Goal: Information Seeking & Learning: Learn about a topic

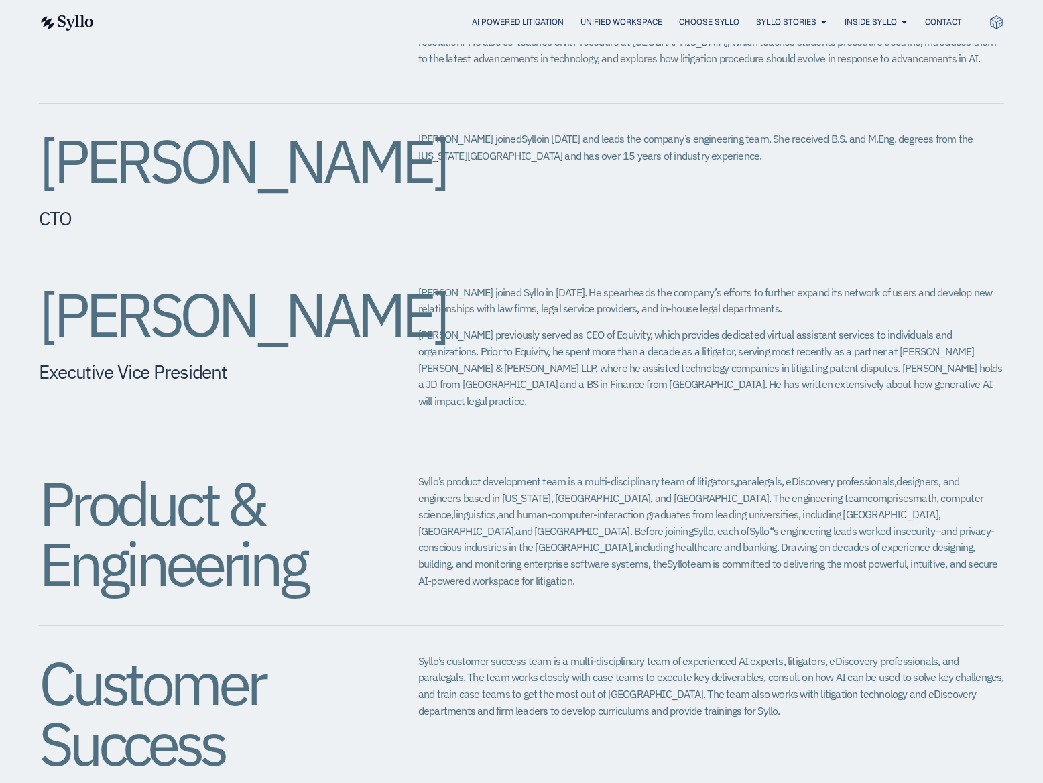
scroll to position [1495, 0]
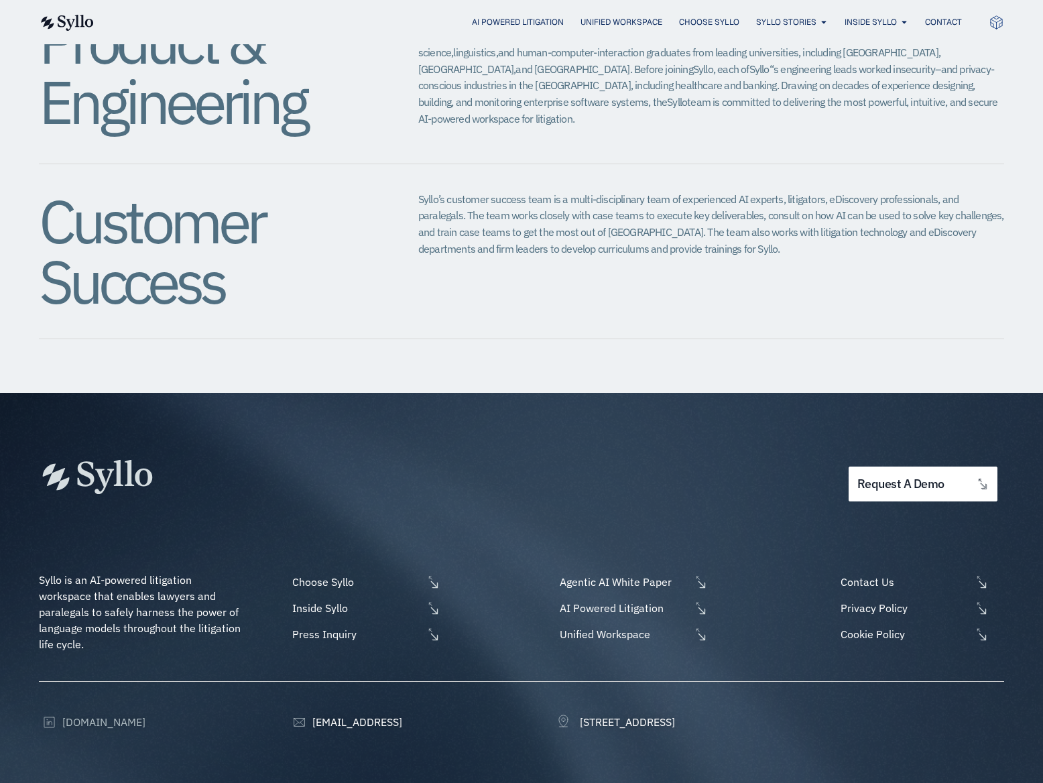
click at [115, 714] on span "[DOMAIN_NAME]" at bounding box center [102, 722] width 86 height 16
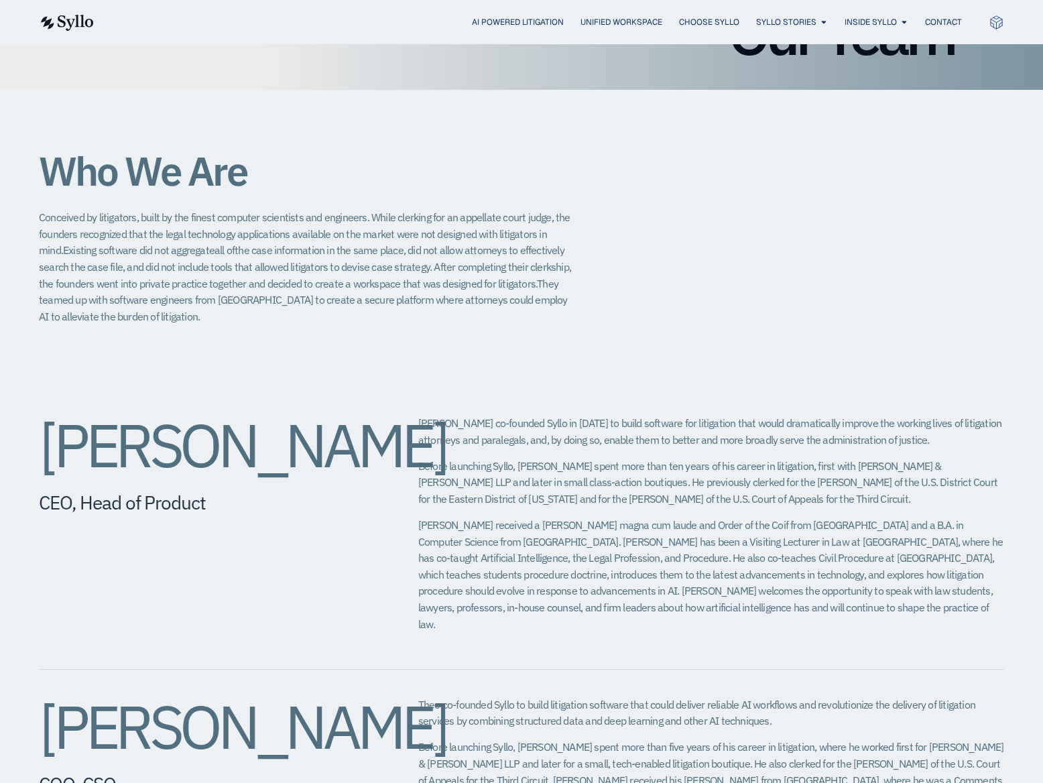
scroll to position [0, 0]
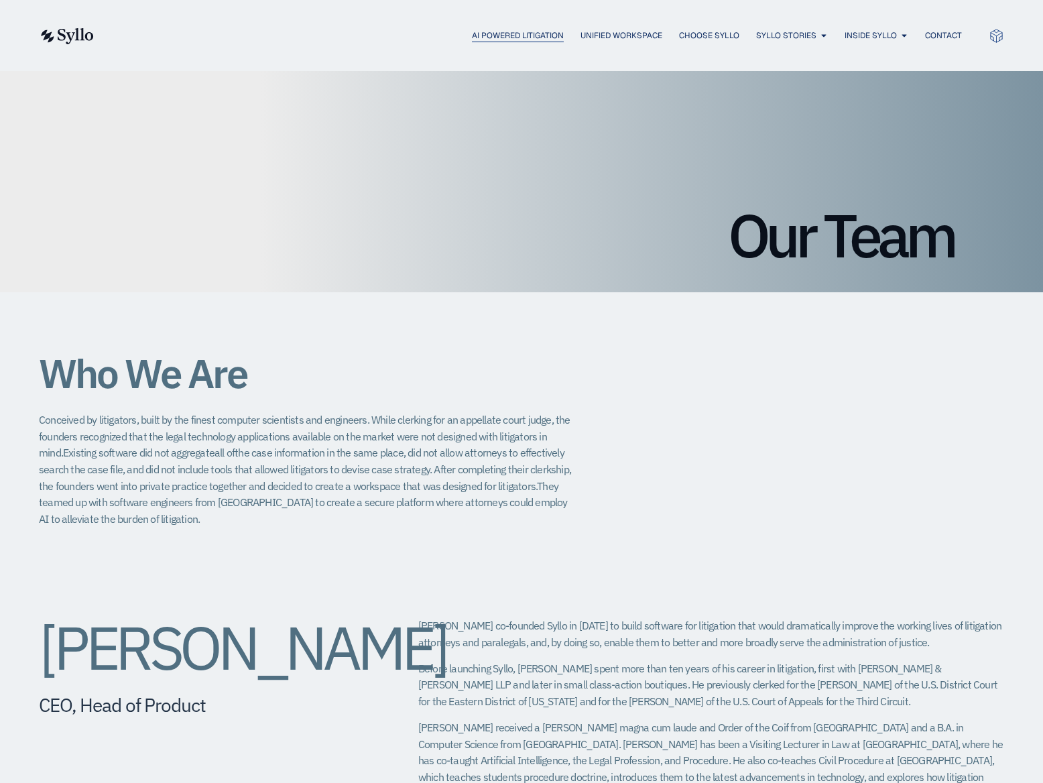
click at [493, 39] on span "AI Powered Litigation" at bounding box center [518, 36] width 92 height 12
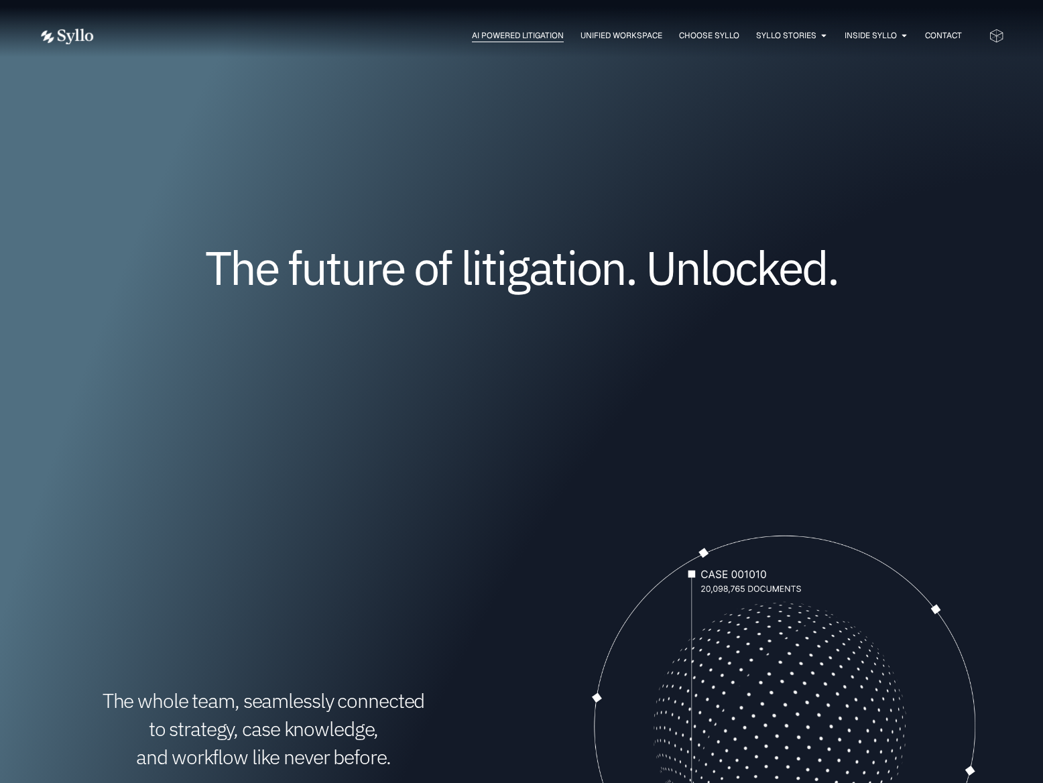
click at [515, 39] on span "AI Powered Litigation" at bounding box center [518, 36] width 92 height 12
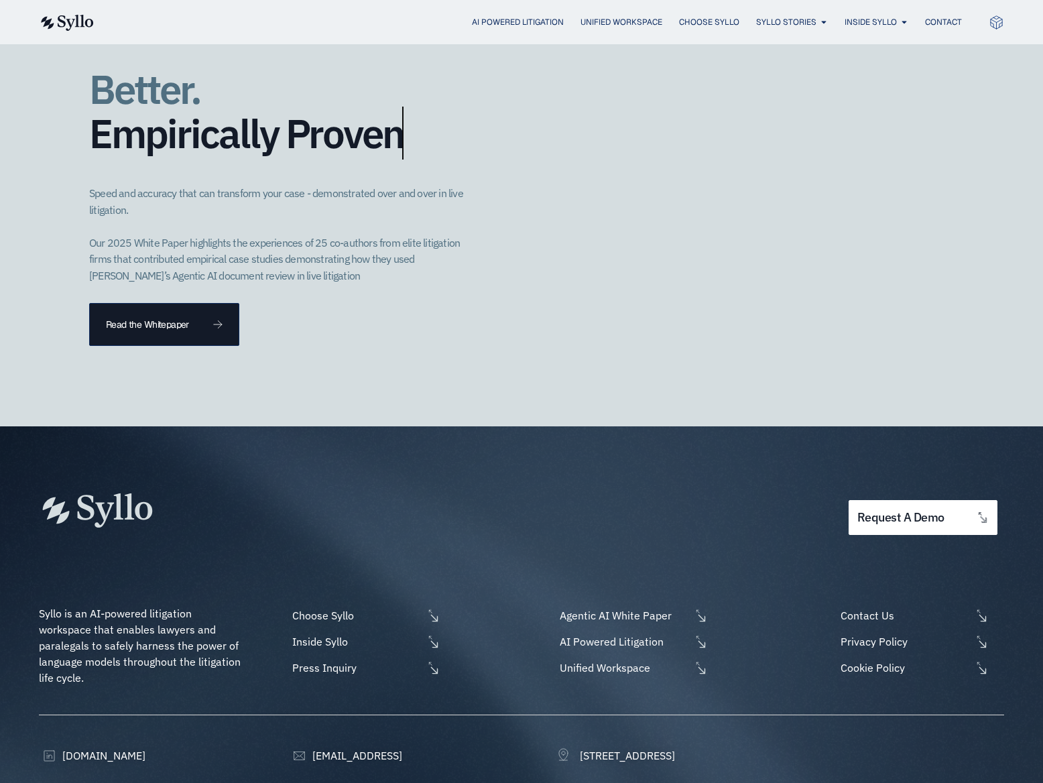
scroll to position [3727, 0]
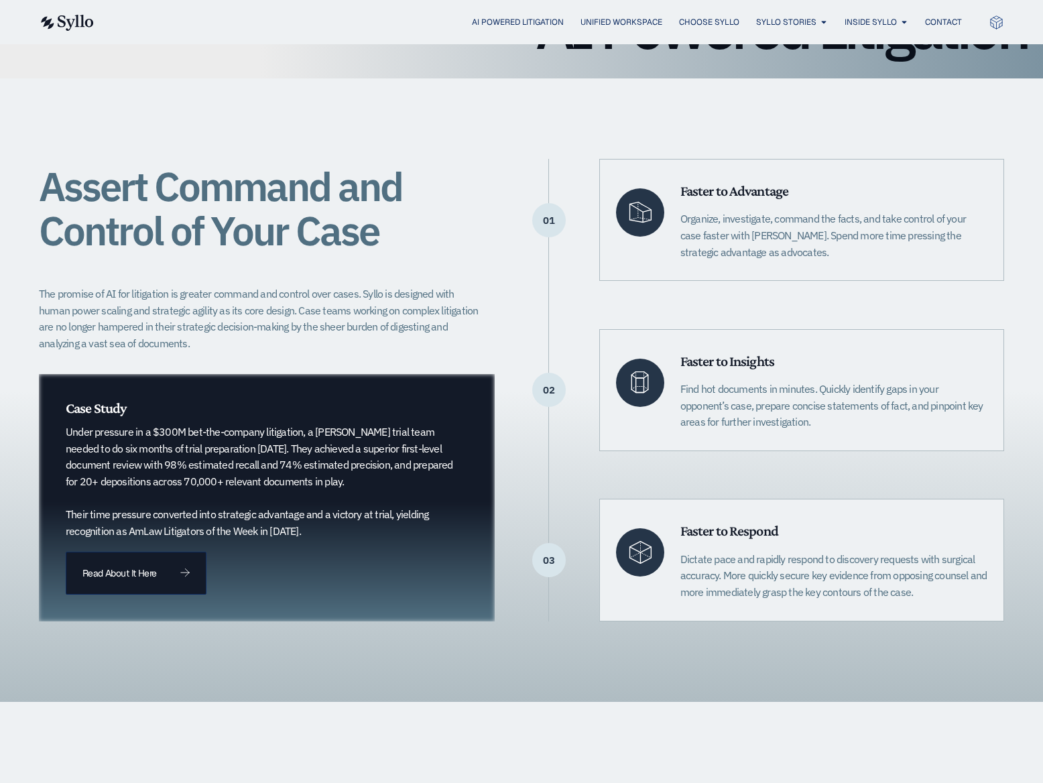
scroll to position [219, 0]
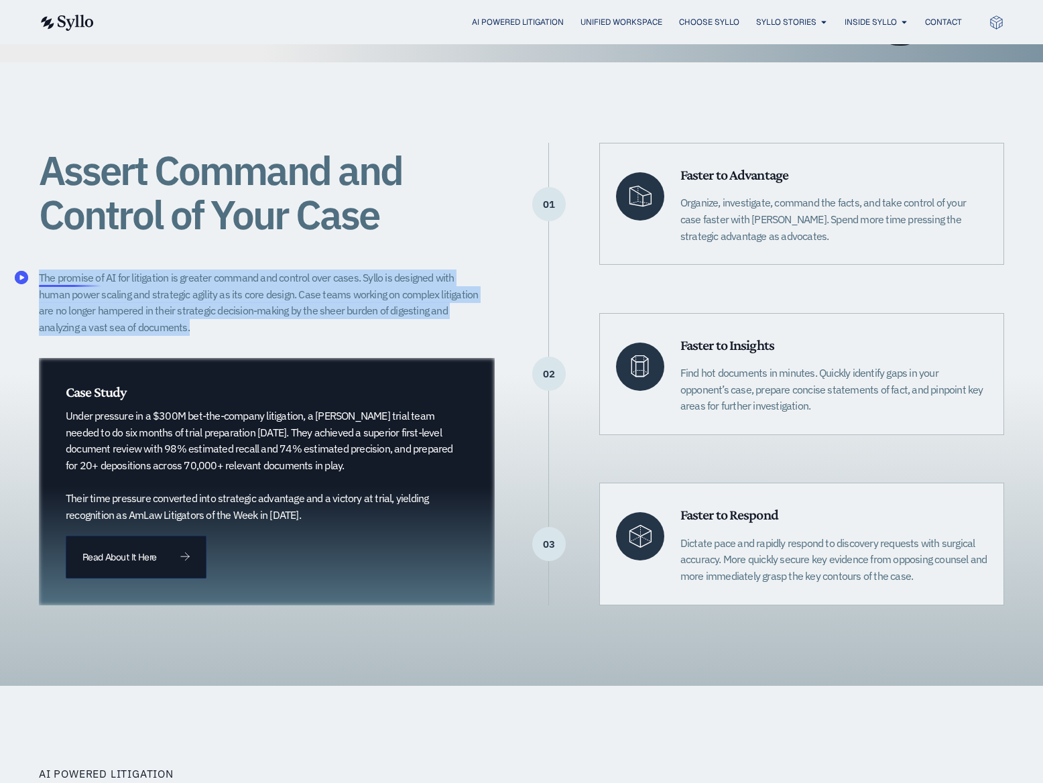
drag, startPoint x: 121, startPoint y: 329, endPoint x: 40, endPoint y: 275, distance: 97.6
click at [40, 275] on p "The promise of AI for litigation is greater command and control over cases. Syl…" at bounding box center [263, 303] width 448 height 66
click at [24, 275] on circle "Speechify Inline player Play button" at bounding box center [21, 277] width 13 height 13
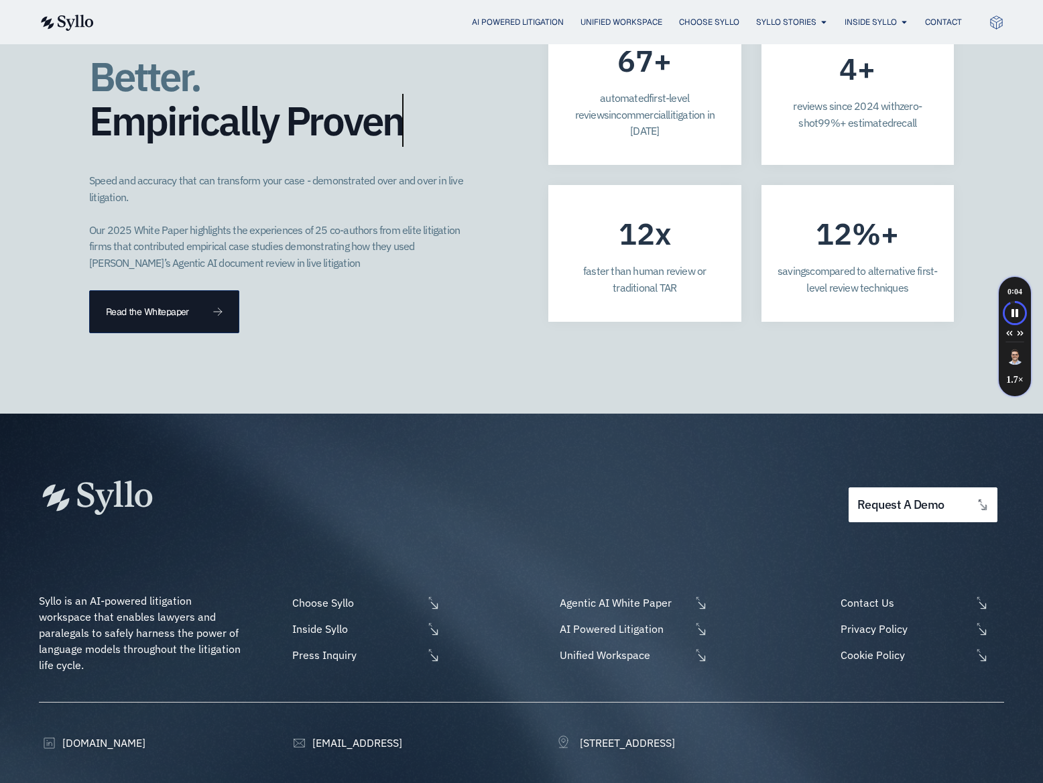
scroll to position [3727, 0]
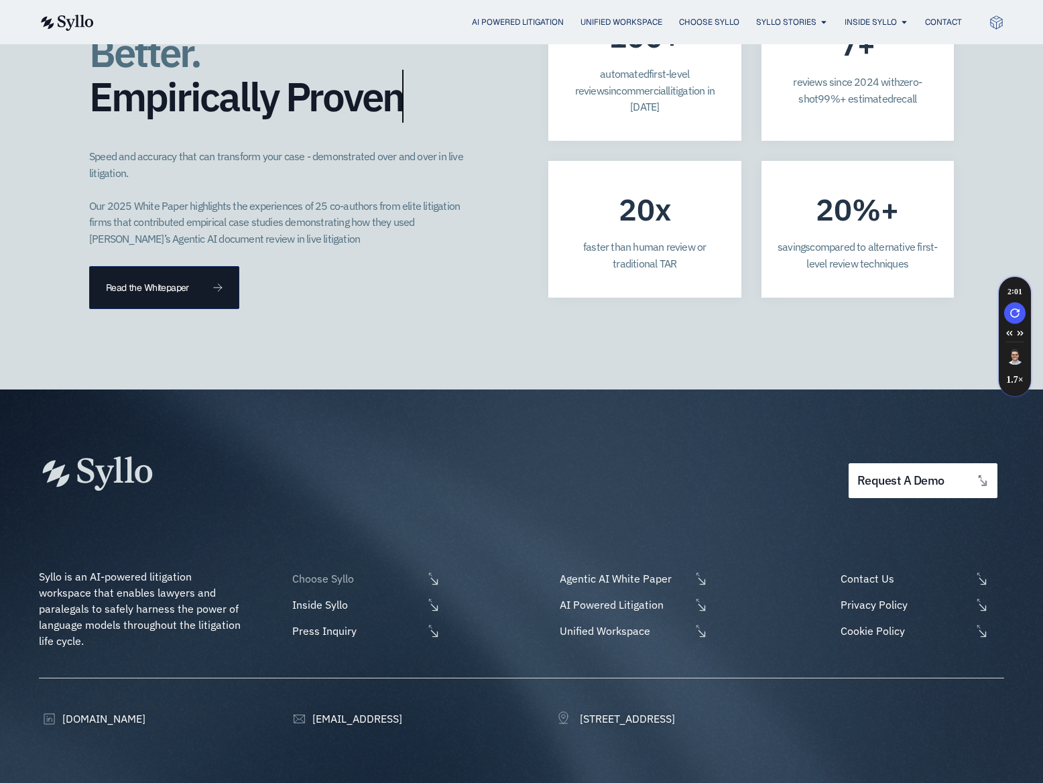
click at [335, 571] on span "Choose Syllo" at bounding box center [356, 579] width 134 height 16
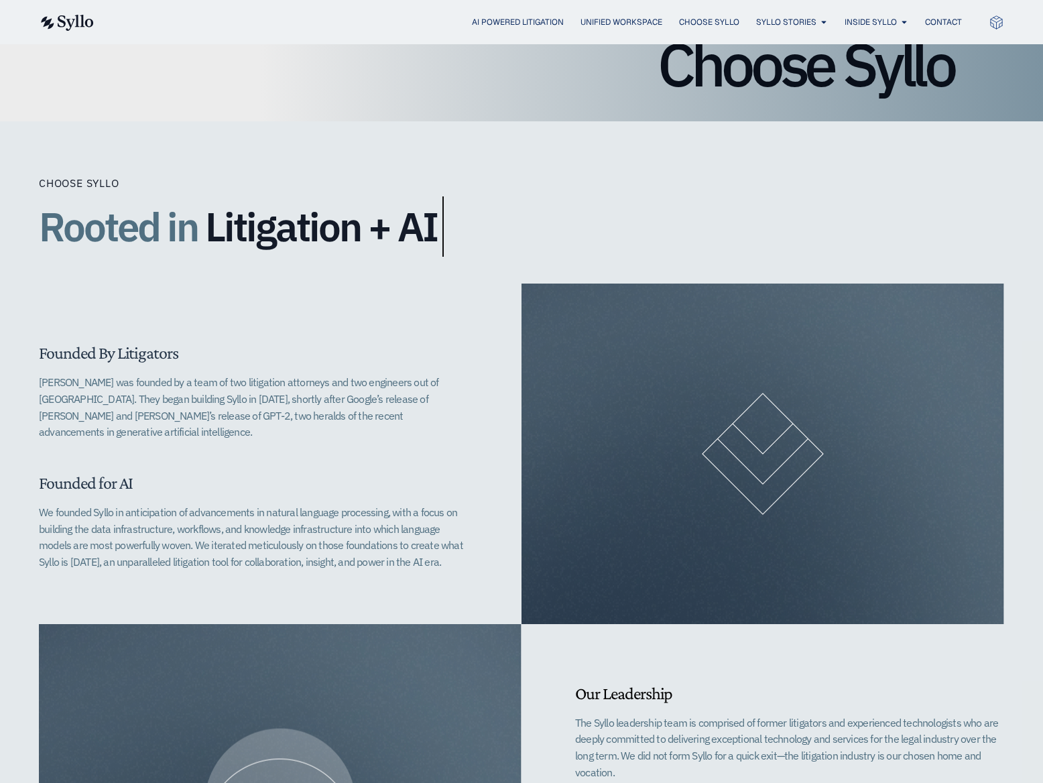
scroll to position [178, 0]
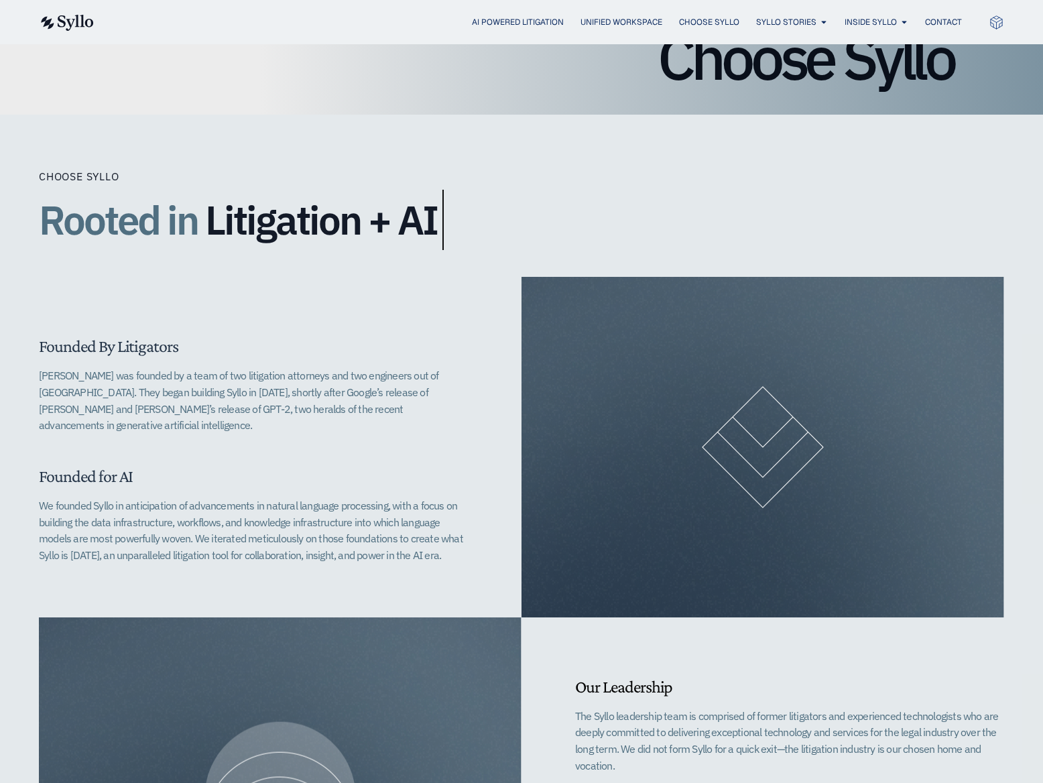
click at [45, 346] on span "Founded By Litigators" at bounding box center [108, 346] width 139 height 19
click at [23, 373] on circle "Speechify Inline player Play button" at bounding box center [21, 375] width 13 height 13
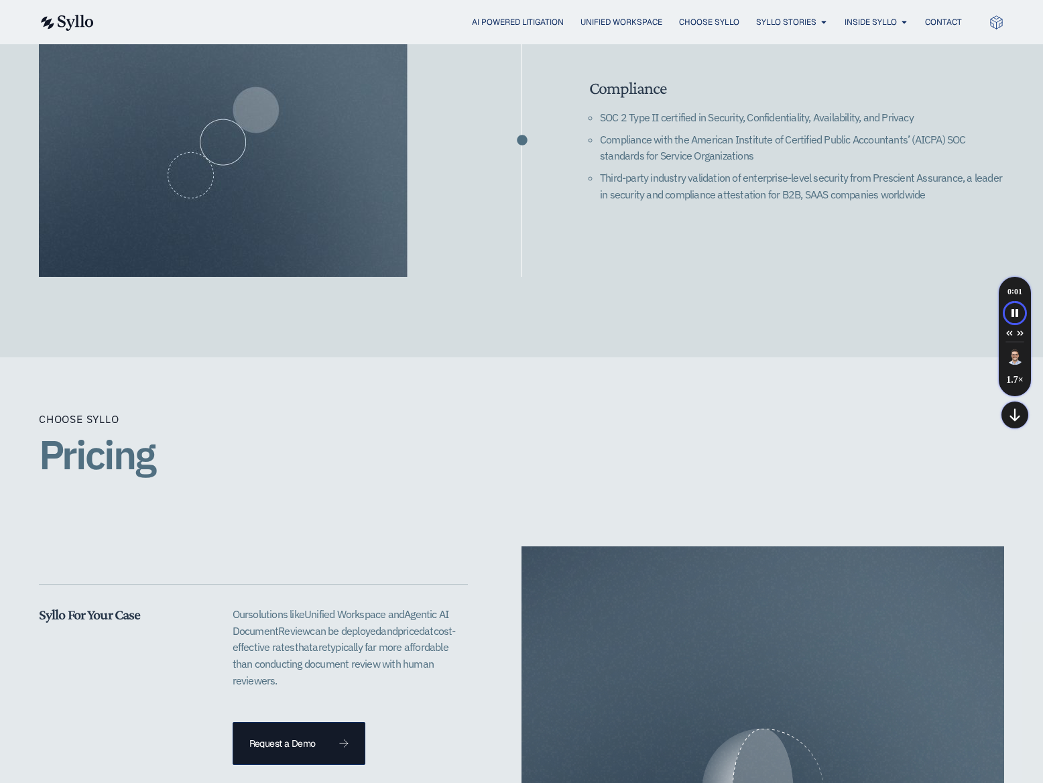
scroll to position [2256, 0]
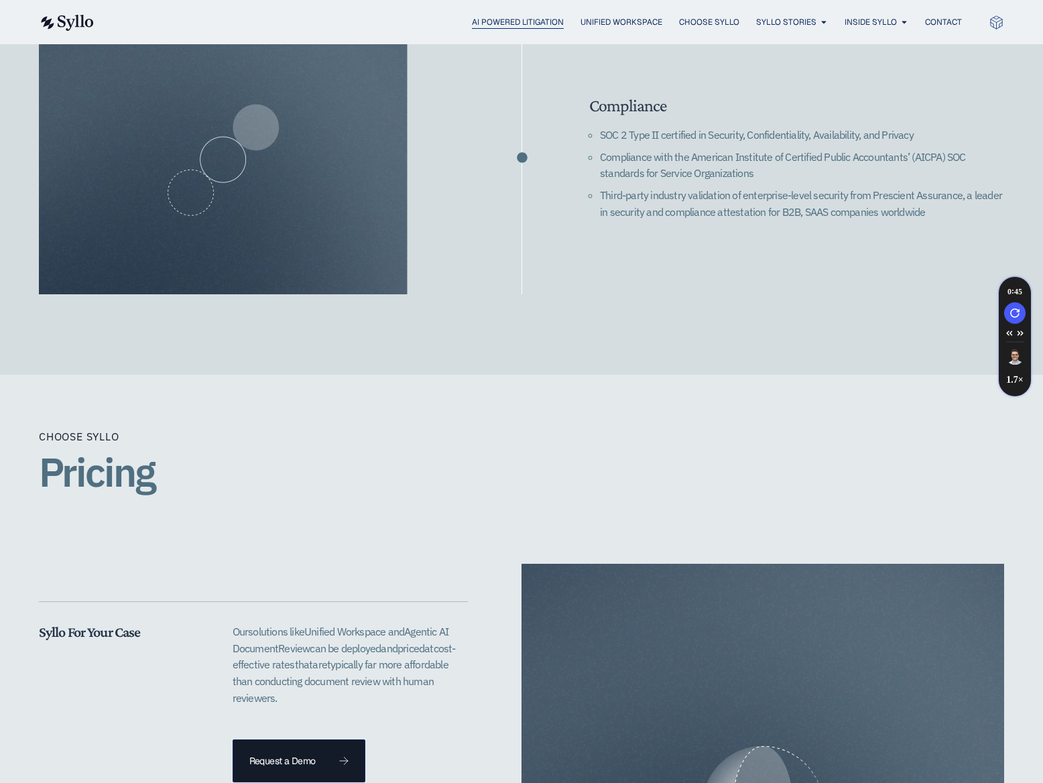
click at [510, 19] on span "AI Powered Litigation" at bounding box center [518, 22] width 92 height 12
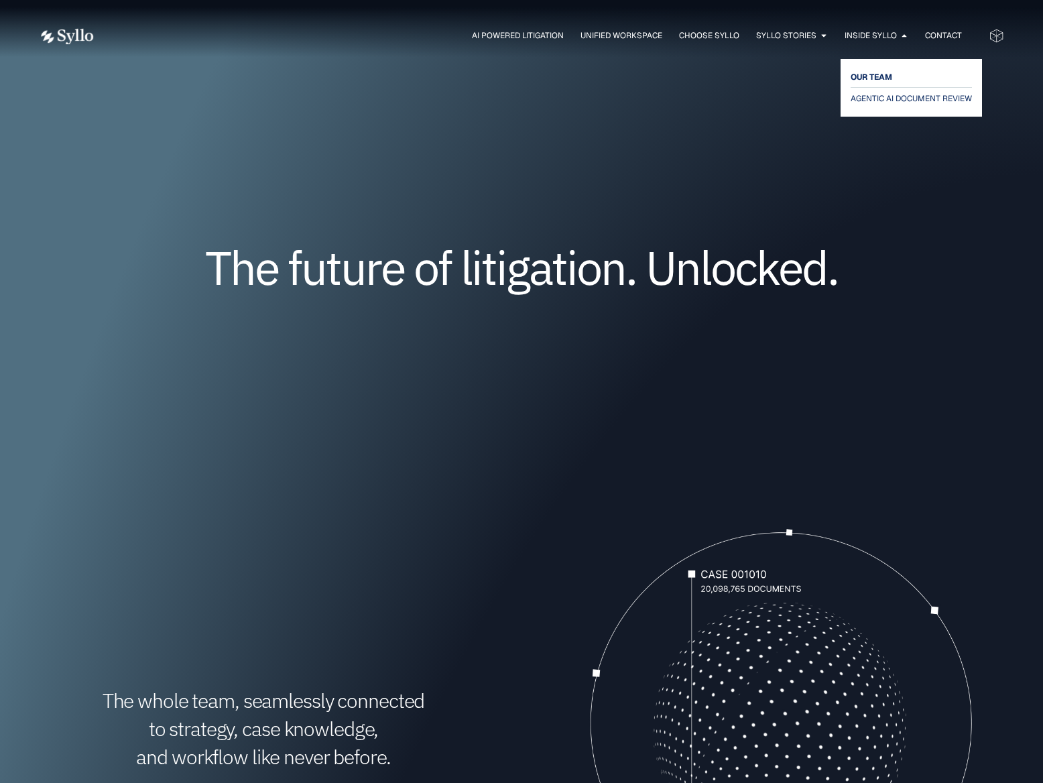
click at [873, 77] on span "OUR TEAM" at bounding box center [872, 77] width 42 height 16
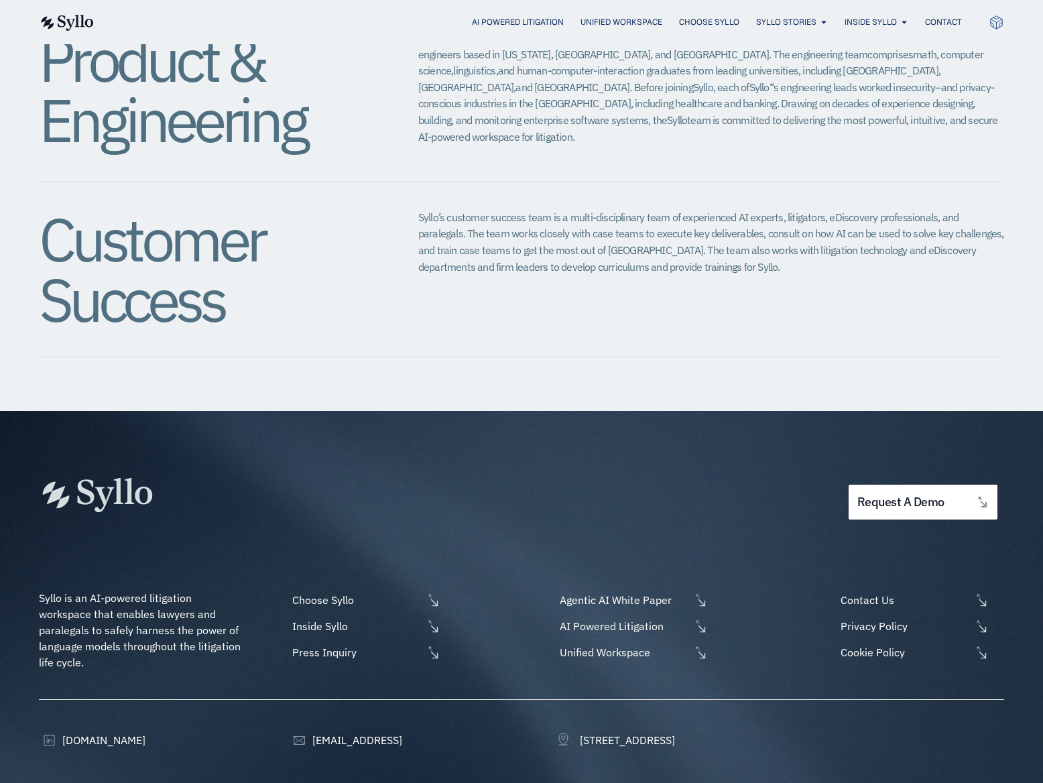
scroll to position [1495, 0]
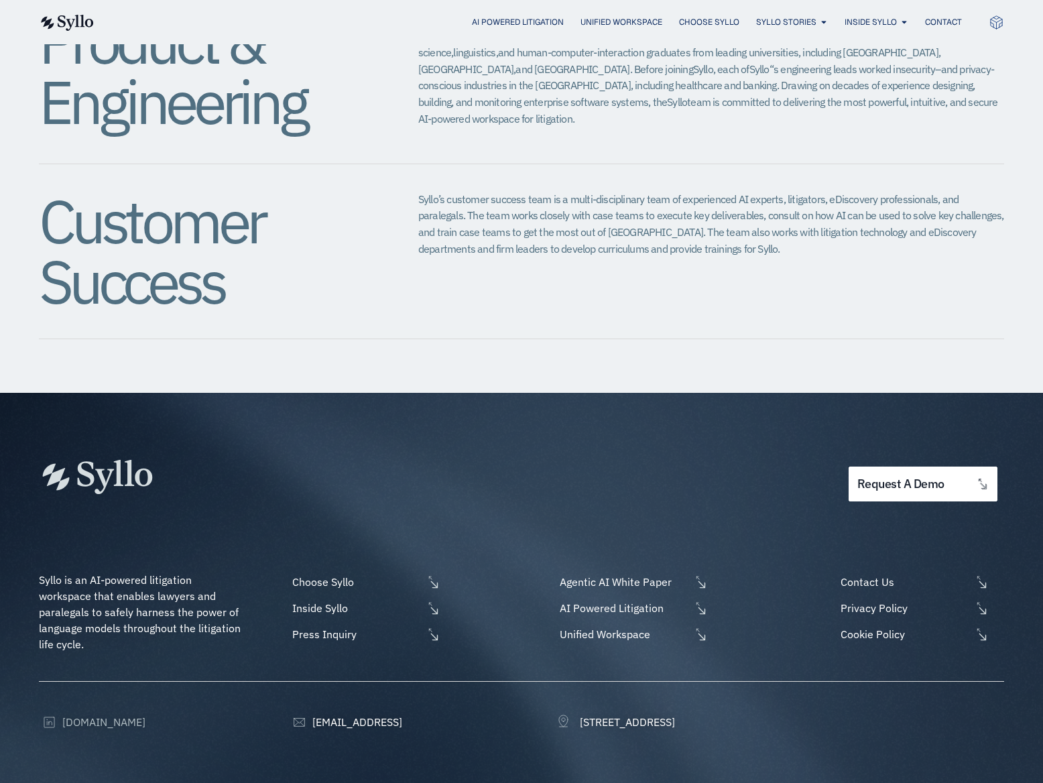
click at [91, 714] on span "[DOMAIN_NAME]" at bounding box center [102, 722] width 86 height 16
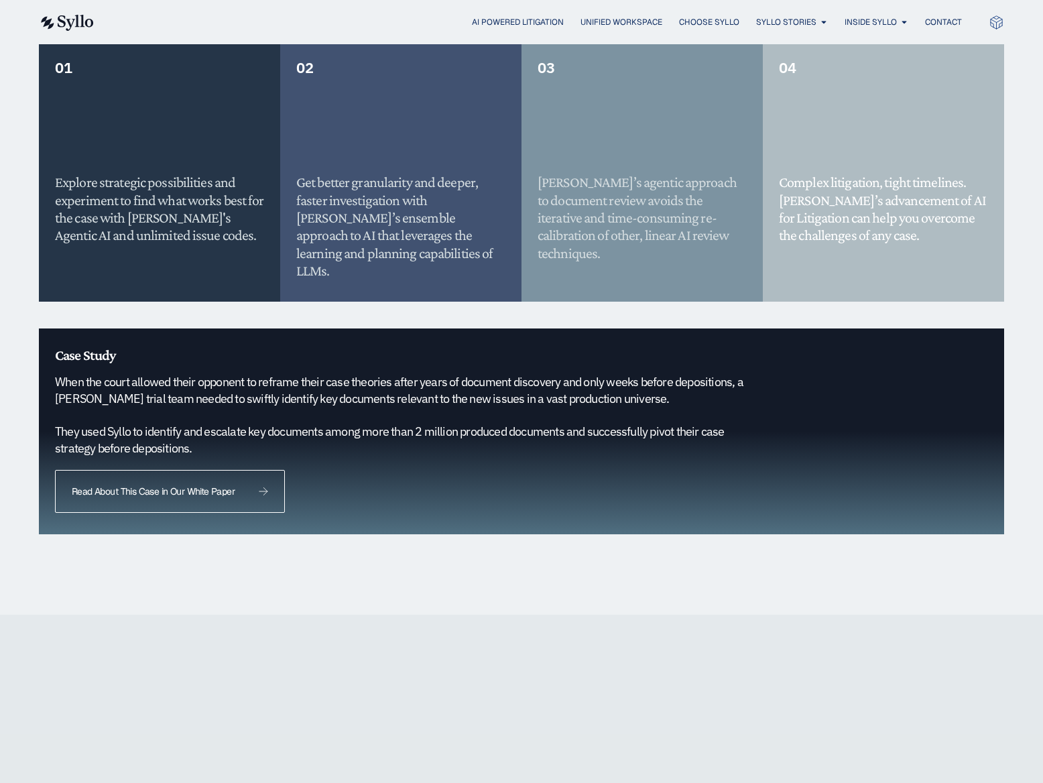
scroll to position [1142, 0]
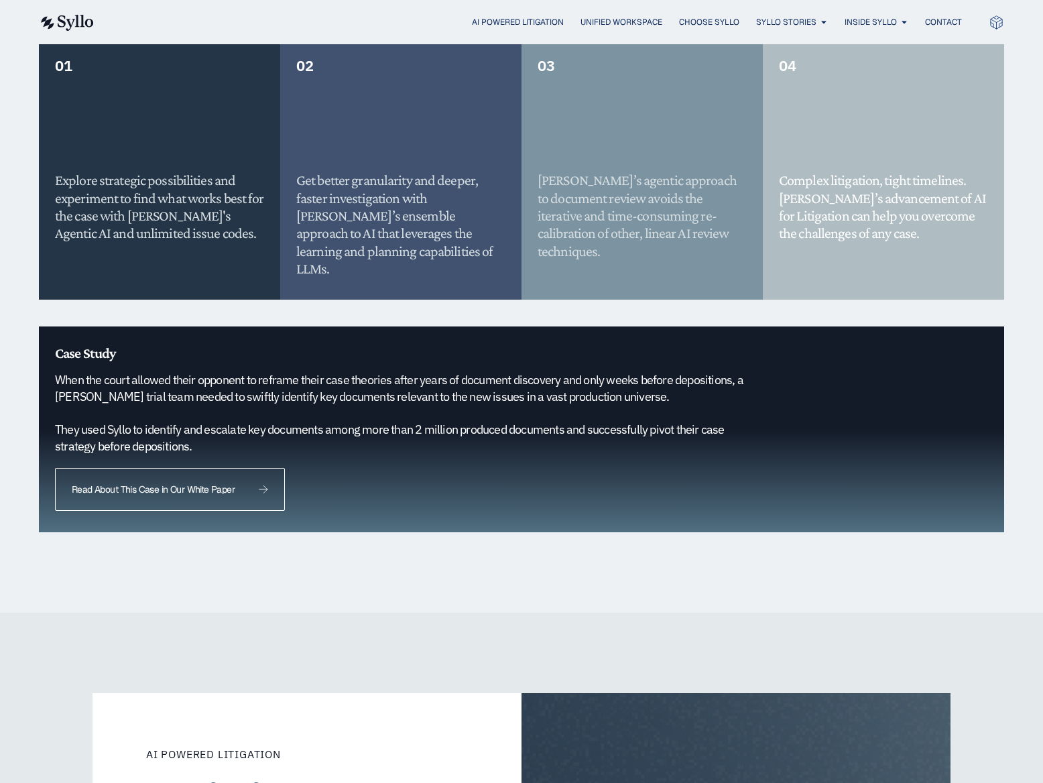
click at [123, 485] on span "Read About This Case in Our White Paper" at bounding box center [153, 489] width 163 height 9
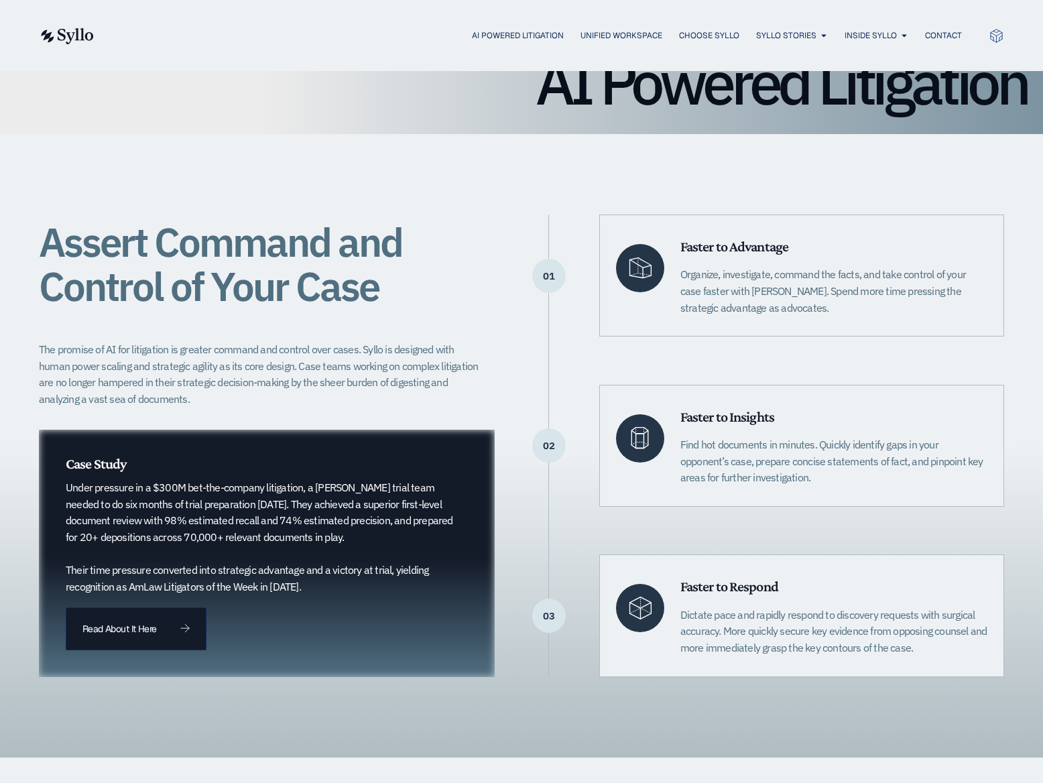
scroll to position [0, 0]
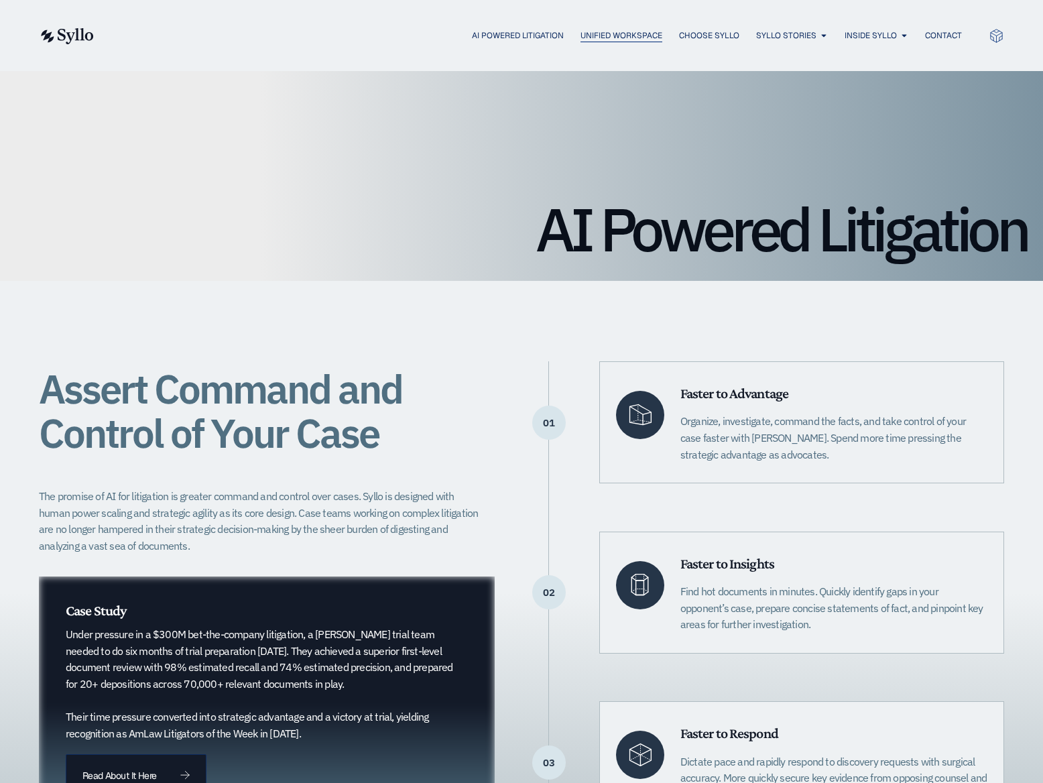
click at [598, 34] on span "Unified Workspace" at bounding box center [622, 36] width 82 height 12
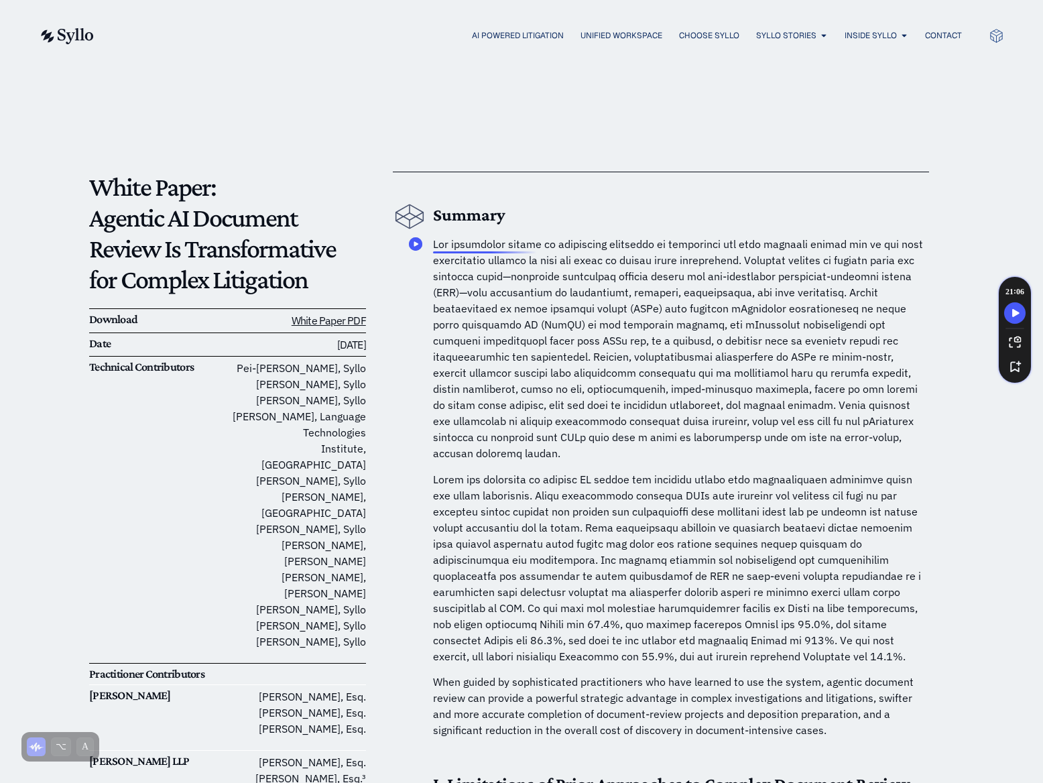
click at [414, 243] on icon "Speechify Inline player Play button" at bounding box center [416, 244] width 5 height 5
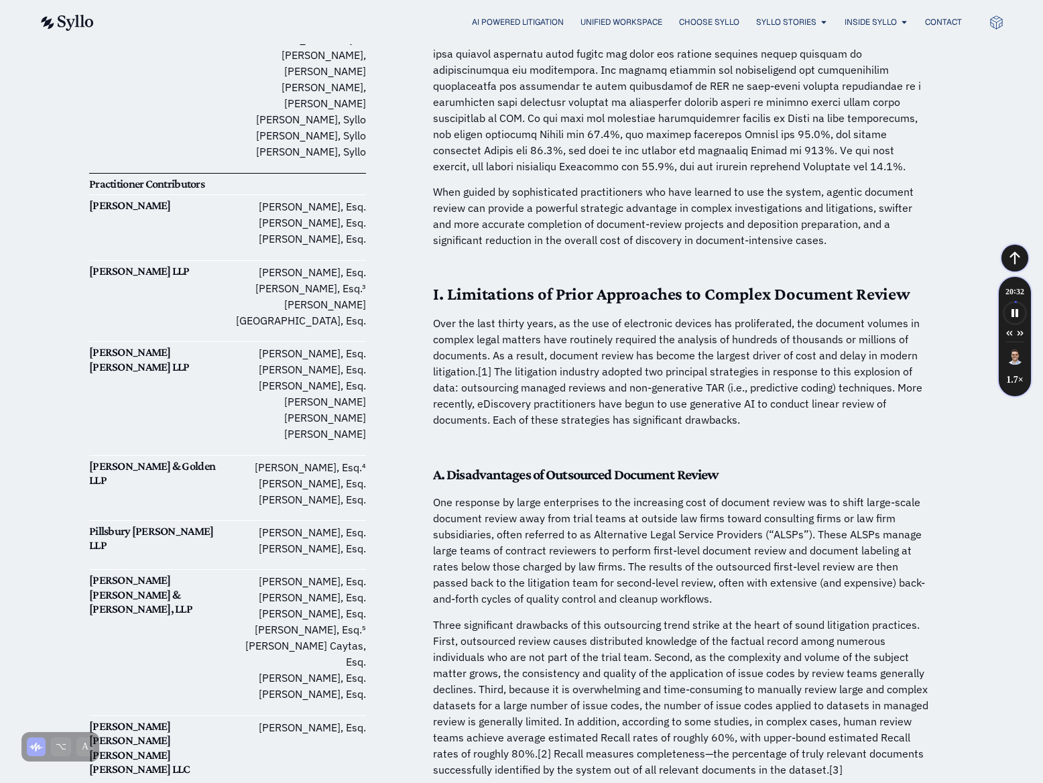
scroll to position [496, 0]
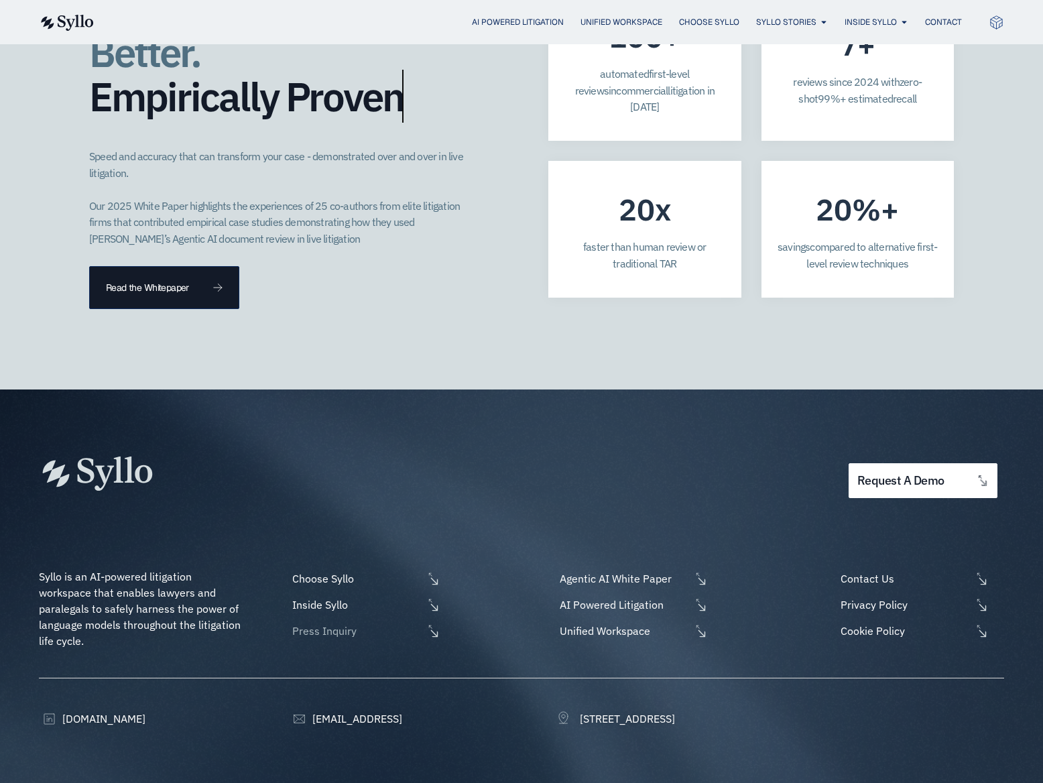
click at [426, 624] on icon at bounding box center [433, 631] width 14 height 14
